Goal: Task Accomplishment & Management: Use online tool/utility

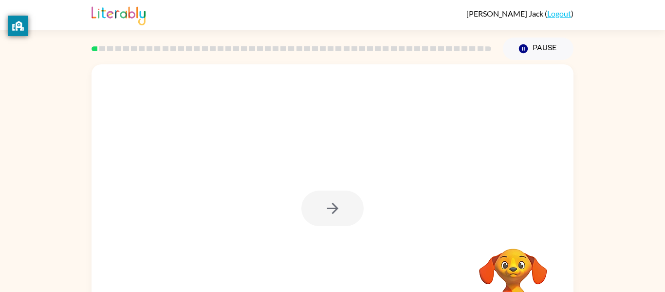
click at [185, 34] on div at bounding box center [292, 49] width 412 height 34
click at [341, 199] on button "button" at bounding box center [333, 208] width 62 height 36
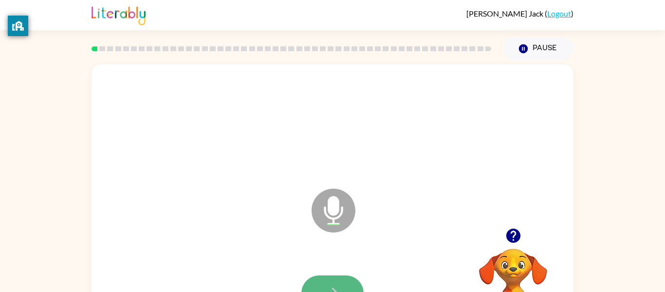
click at [335, 281] on button "button" at bounding box center [333, 293] width 62 height 36
click at [349, 287] on button "button" at bounding box center [333, 293] width 62 height 36
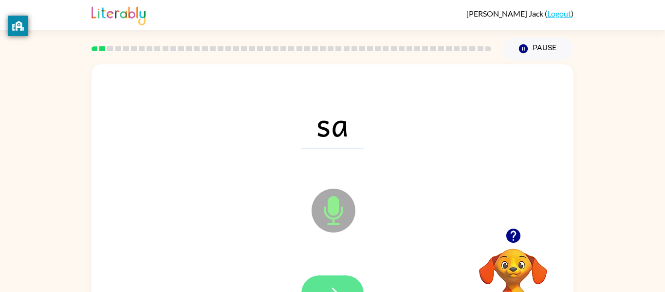
click at [346, 284] on button "button" at bounding box center [333, 293] width 62 height 36
click at [336, 283] on button "button" at bounding box center [333, 293] width 62 height 36
click at [315, 281] on button "button" at bounding box center [333, 293] width 62 height 36
click at [316, 280] on button "button" at bounding box center [333, 293] width 62 height 36
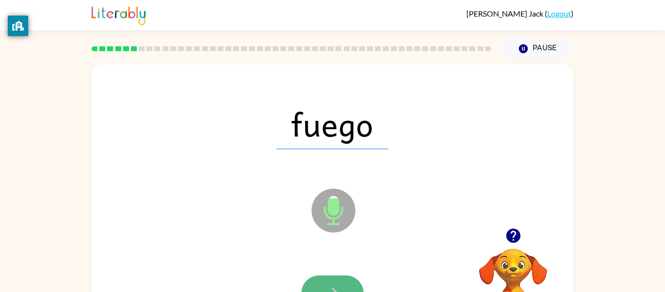
click at [345, 278] on button "button" at bounding box center [333, 293] width 62 height 36
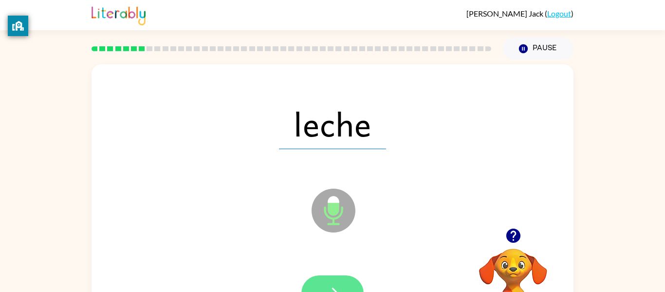
click at [340, 279] on button "button" at bounding box center [333, 293] width 62 height 36
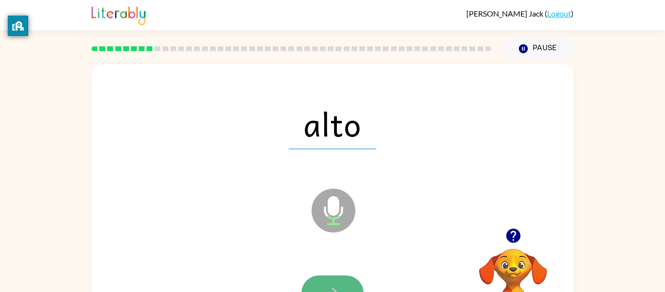
click at [341, 282] on button "button" at bounding box center [333, 293] width 62 height 36
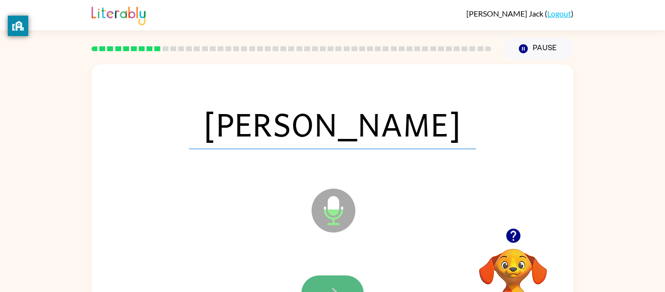
click at [342, 280] on button "button" at bounding box center [333, 293] width 62 height 36
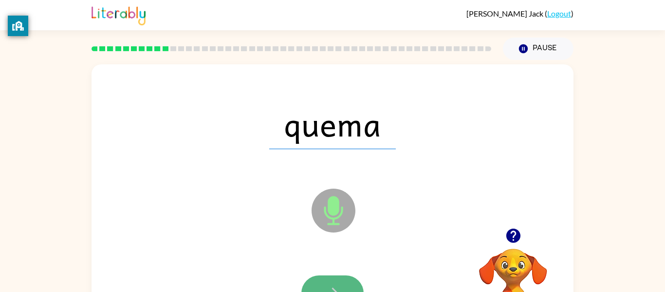
click at [345, 286] on button "button" at bounding box center [333, 293] width 62 height 36
click at [345, 283] on button "button" at bounding box center [333, 293] width 62 height 36
click at [344, 282] on button "button" at bounding box center [333, 293] width 62 height 36
click at [345, 280] on button "button" at bounding box center [333, 293] width 62 height 36
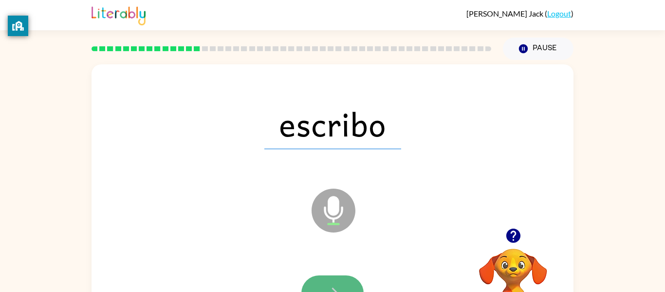
click at [344, 279] on button "button" at bounding box center [333, 293] width 62 height 36
click at [344, 279] on div at bounding box center [333, 293] width 62 height 36
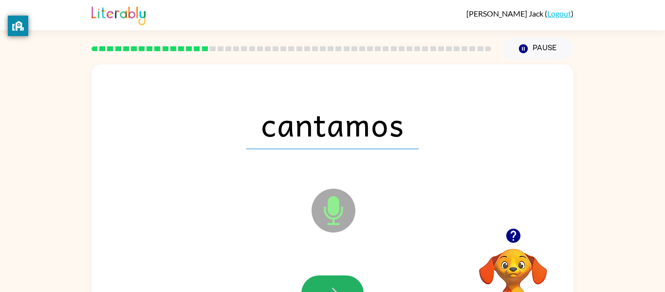
click at [344, 279] on button "button" at bounding box center [333, 293] width 62 height 36
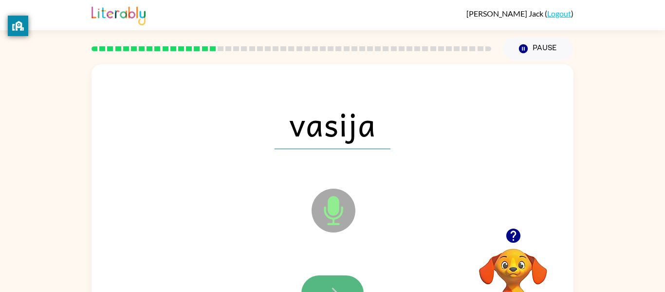
click at [346, 281] on button "button" at bounding box center [333, 293] width 62 height 36
click at [345, 280] on button "button" at bounding box center [333, 293] width 62 height 36
click at [345, 281] on button "button" at bounding box center [333, 293] width 62 height 36
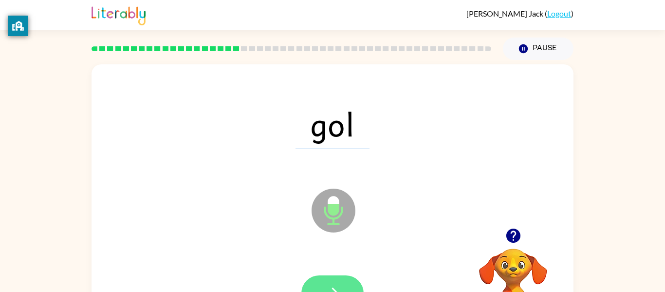
click at [346, 281] on button "button" at bounding box center [333, 293] width 62 height 36
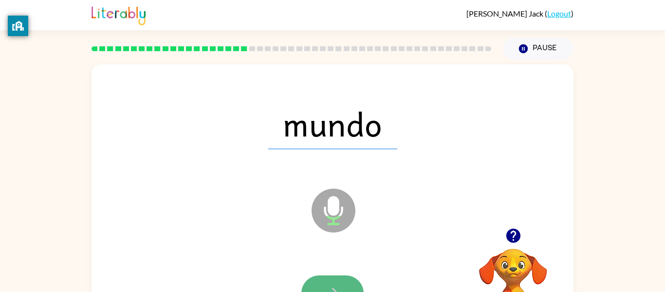
click at [346, 281] on button "button" at bounding box center [333, 293] width 62 height 36
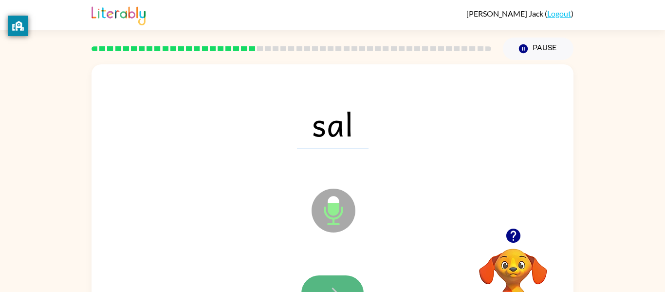
click at [348, 280] on button "button" at bounding box center [333, 293] width 62 height 36
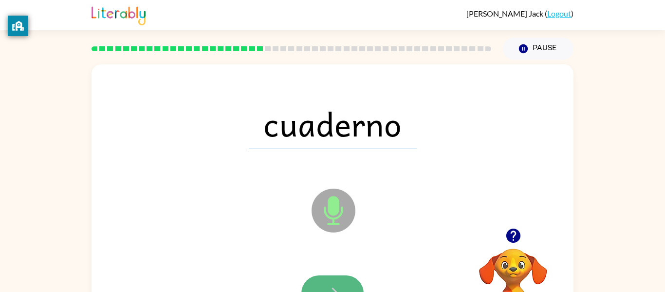
click at [347, 279] on button "button" at bounding box center [333, 293] width 62 height 36
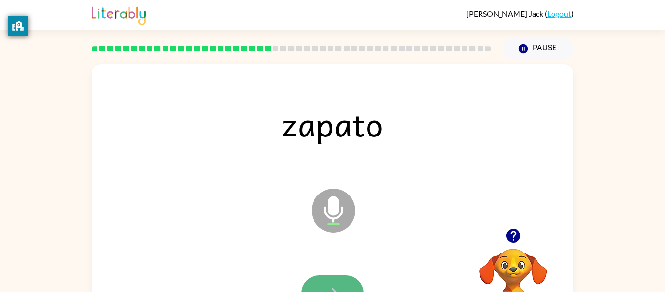
click at [346, 279] on button "button" at bounding box center [333, 293] width 62 height 36
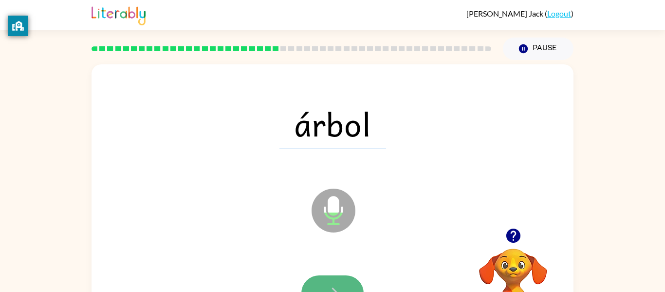
click at [345, 276] on button "button" at bounding box center [333, 293] width 62 height 36
click at [347, 279] on button "button" at bounding box center [333, 293] width 62 height 36
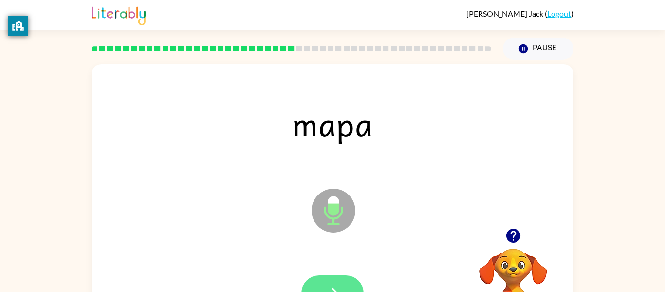
click at [349, 280] on button "button" at bounding box center [333, 293] width 62 height 36
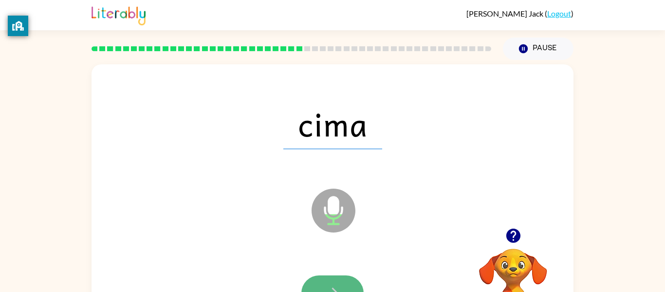
click at [349, 281] on button "button" at bounding box center [333, 293] width 62 height 36
click at [350, 281] on button "button" at bounding box center [333, 293] width 62 height 36
click at [350, 280] on button "button" at bounding box center [333, 293] width 62 height 36
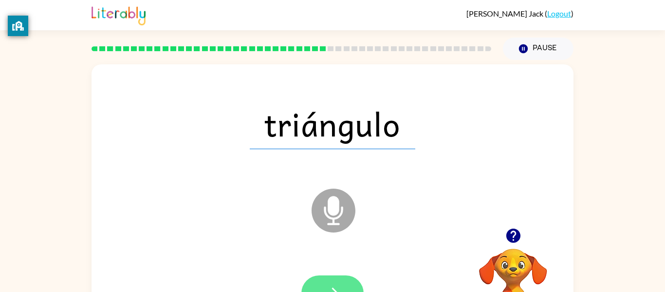
click at [350, 280] on button "button" at bounding box center [333, 293] width 62 height 36
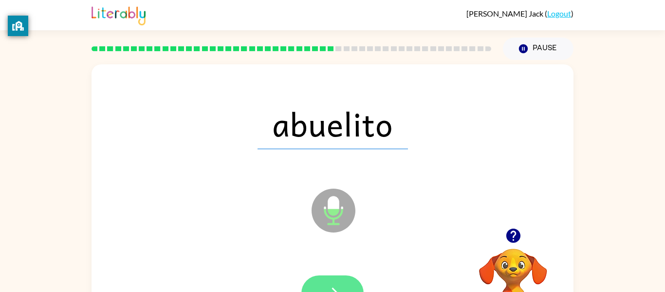
click at [349, 279] on button "button" at bounding box center [333, 293] width 62 height 36
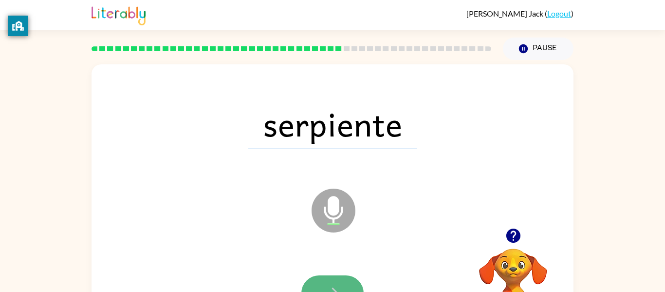
click at [349, 280] on button "button" at bounding box center [333, 293] width 62 height 36
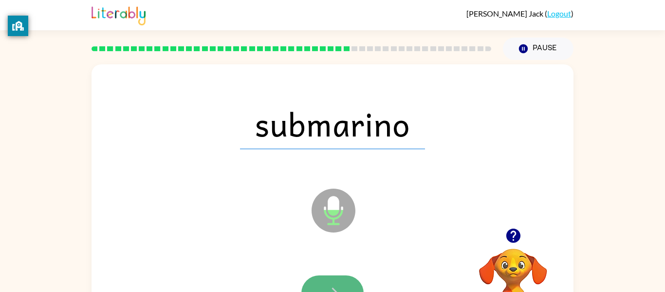
click at [351, 280] on button "button" at bounding box center [333, 293] width 62 height 36
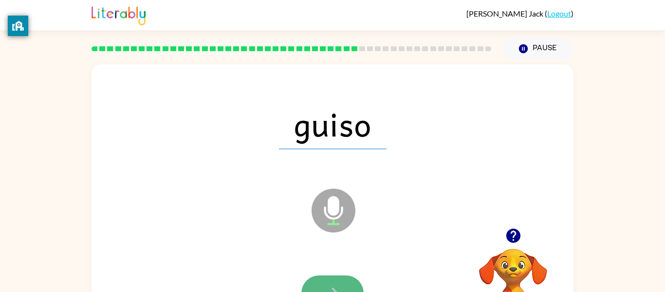
click at [352, 281] on button "button" at bounding box center [333, 293] width 62 height 36
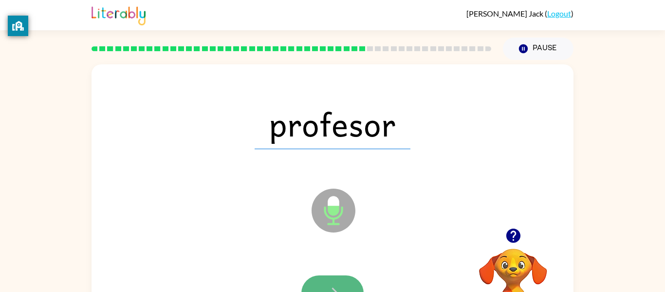
click at [350, 283] on button "button" at bounding box center [333, 293] width 62 height 36
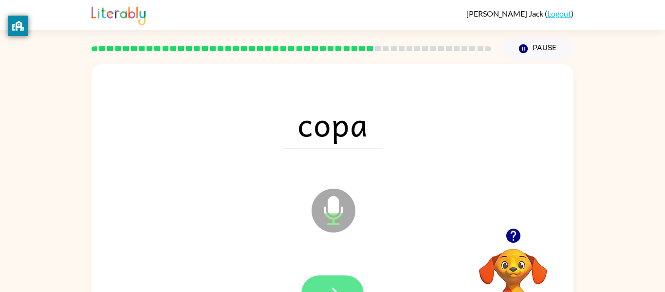
click at [351, 283] on button "button" at bounding box center [333, 293] width 62 height 36
click at [346, 282] on button "button" at bounding box center [333, 293] width 62 height 36
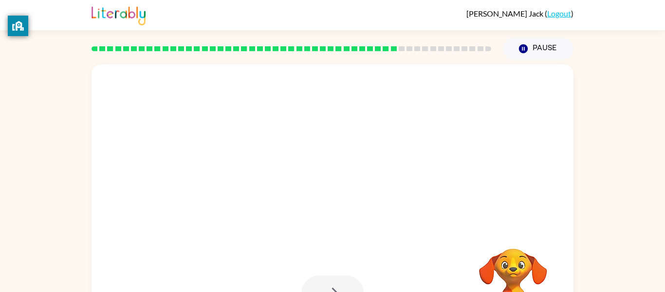
click at [351, 283] on div at bounding box center [333, 293] width 62 height 36
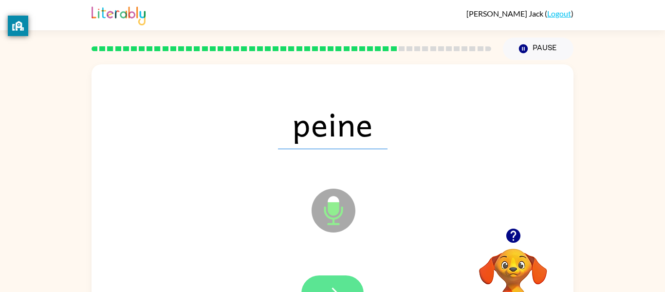
click at [347, 282] on button "button" at bounding box center [333, 293] width 62 height 36
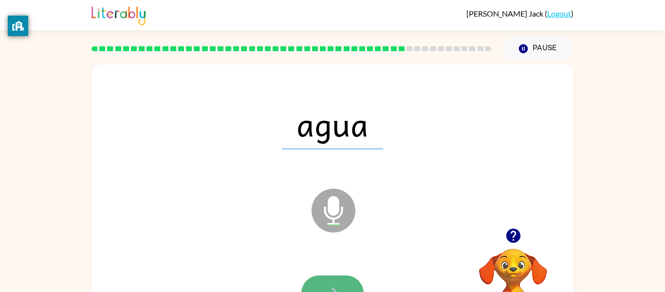
click at [348, 282] on button "button" at bounding box center [333, 293] width 62 height 36
click at [350, 283] on button "button" at bounding box center [333, 293] width 62 height 36
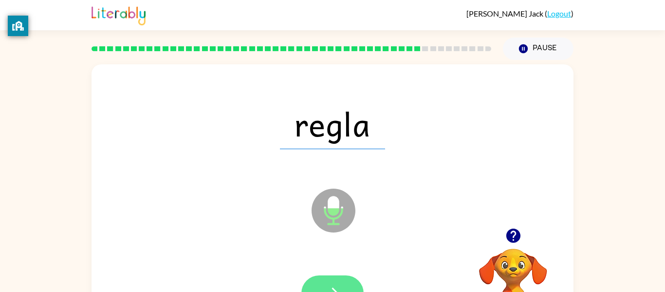
click at [350, 283] on button "button" at bounding box center [333, 293] width 62 height 36
click at [352, 285] on button "button" at bounding box center [333, 293] width 62 height 36
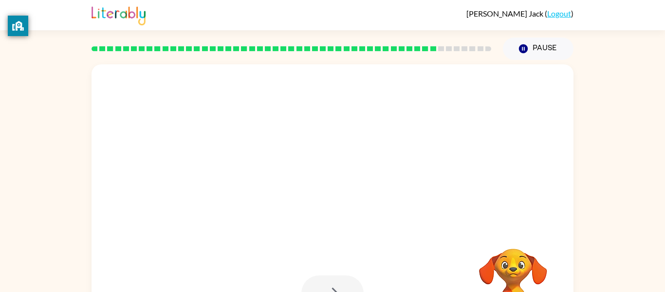
click at [350, 280] on div at bounding box center [333, 293] width 62 height 36
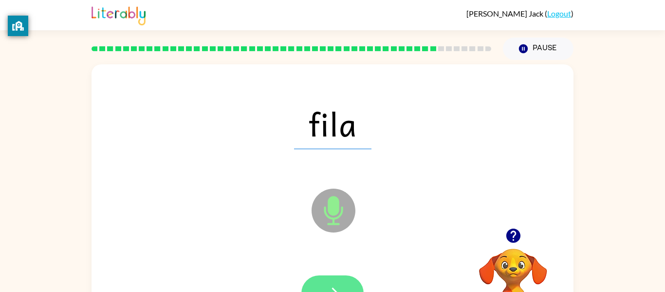
click at [349, 279] on button "button" at bounding box center [333, 293] width 62 height 36
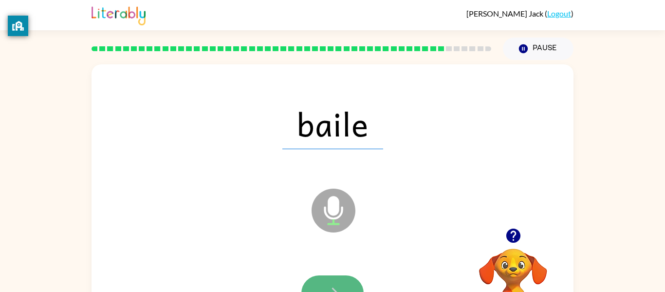
click at [348, 281] on button "button" at bounding box center [333, 293] width 62 height 36
click at [349, 284] on button "button" at bounding box center [333, 293] width 62 height 36
click at [347, 285] on button "button" at bounding box center [333, 293] width 62 height 36
click at [347, 284] on button "button" at bounding box center [333, 293] width 62 height 36
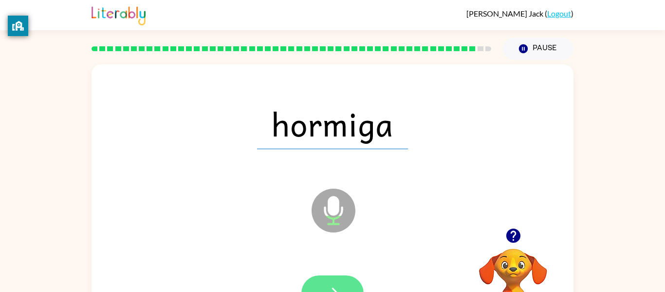
click at [346, 283] on button "button" at bounding box center [333, 293] width 62 height 36
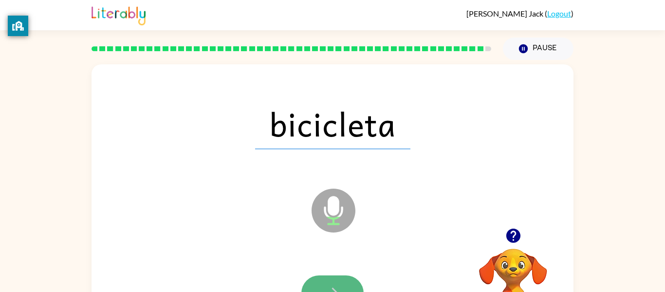
click at [346, 282] on button "button" at bounding box center [333, 293] width 62 height 36
